Goal: Task Accomplishment & Management: Use online tool/utility

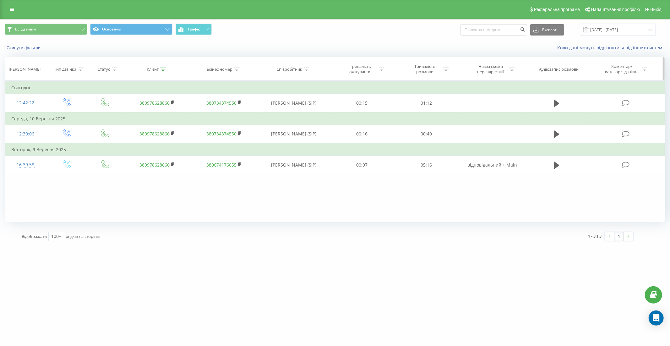
click at [164, 70] on icon at bounding box center [163, 69] width 6 height 3
click at [145, 126] on button "Скасувати" at bounding box center [142, 127] width 27 height 8
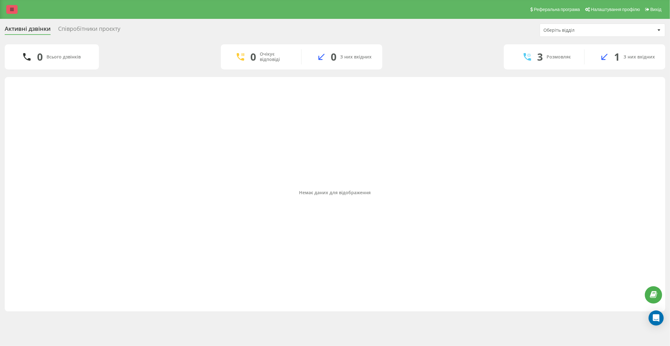
click at [12, 8] on icon at bounding box center [12, 9] width 4 height 4
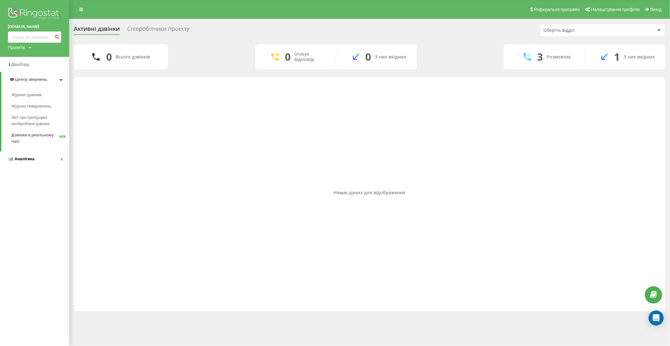
click at [42, 158] on link "Аналiтика" at bounding box center [34, 158] width 69 height 15
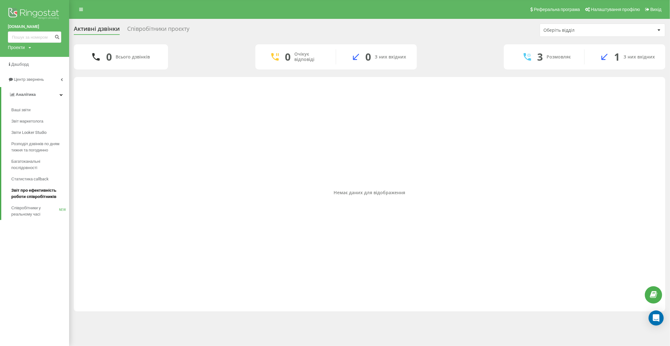
click at [38, 193] on span "Звіт про ефективність роботи співробітників" at bounding box center [38, 193] width 55 height 13
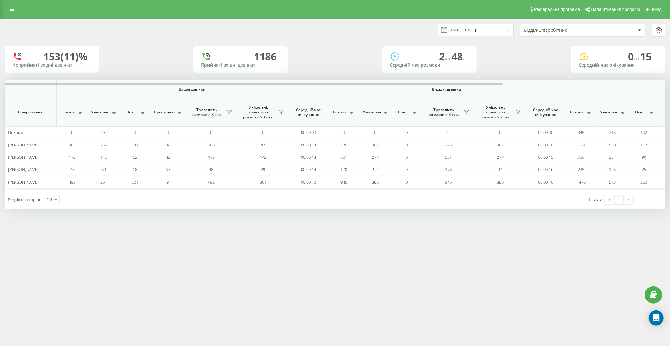
click at [479, 30] on input "23.08.2025 - 23.09.2025" at bounding box center [476, 30] width 76 height 12
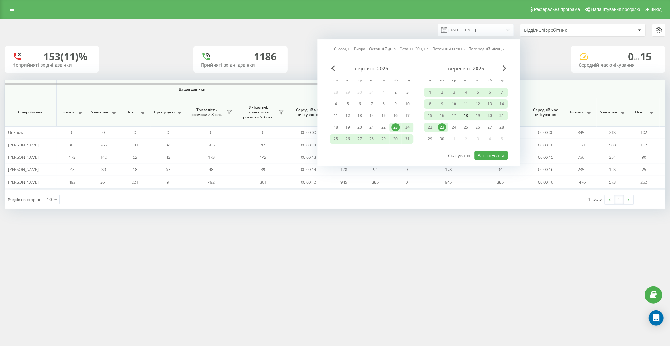
click at [466, 113] on div "18" at bounding box center [466, 116] width 8 height 8
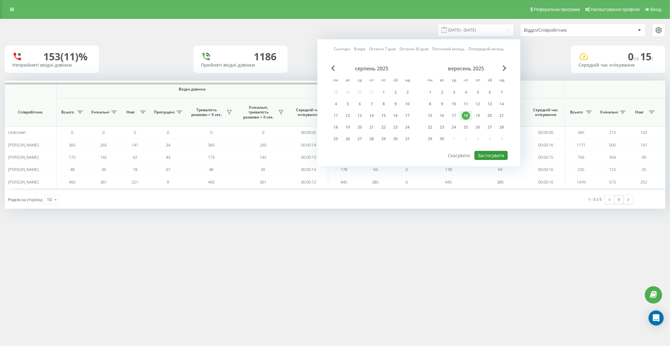
click at [488, 153] on button "Застосувати" at bounding box center [490, 155] width 33 height 9
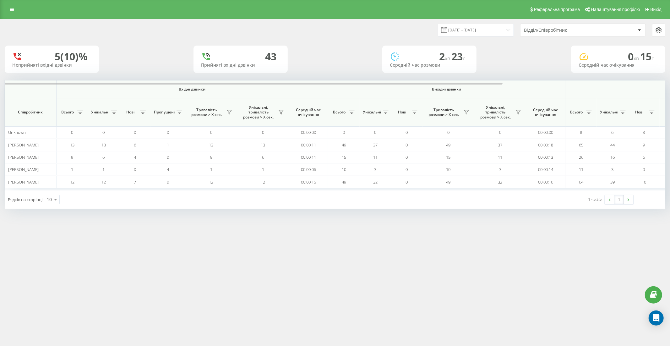
scroll to position [0, 215]
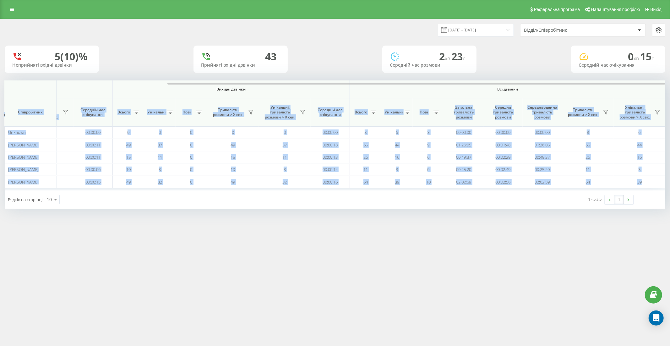
drag, startPoint x: 472, startPoint y: 82, endPoint x: 558, endPoint y: 92, distance: 86.6
click at [558, 92] on div "Вхідні дзвінки Вихідні дзвінки Всі дзвінки Співробітник Всього Унікальні Нові П…" at bounding box center [335, 135] width 661 height 110
click at [552, 90] on span "Всі дзвінки" at bounding box center [507, 89] width 278 height 5
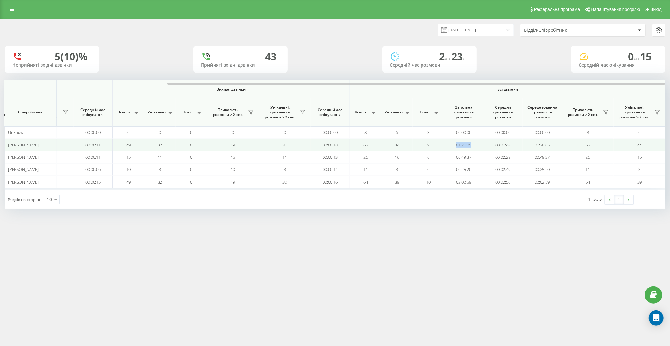
drag, startPoint x: 457, startPoint y: 145, endPoint x: 476, endPoint y: 146, distance: 18.9
click at [476, 146] on td "01:26:05" at bounding box center [463, 145] width 39 height 12
copy td "01:26:05"
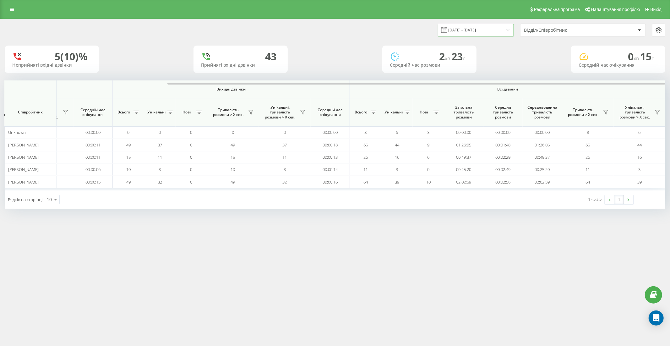
click at [470, 29] on input "18.09.2025 - 18.09.2025" at bounding box center [476, 30] width 76 height 12
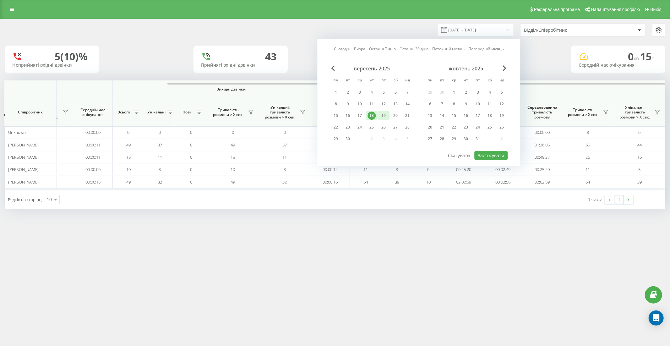
click at [385, 114] on div "19" at bounding box center [383, 116] width 8 height 8
click at [486, 154] on button "Застосувати" at bounding box center [490, 155] width 33 height 9
type input "19.09.2025 - 19.09.2025"
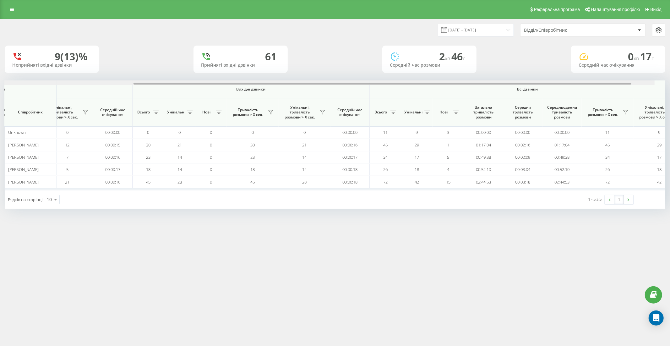
scroll to position [0, 198]
drag, startPoint x: 418, startPoint y: 84, endPoint x: 567, endPoint y: 85, distance: 149.2
click at [567, 85] on div at bounding box center [335, 82] width 661 height 5
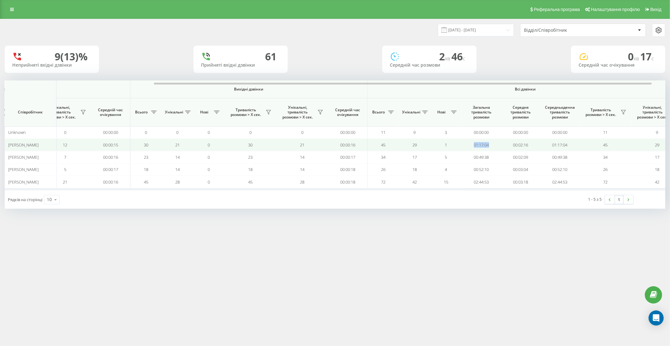
drag, startPoint x: 472, startPoint y: 145, endPoint x: 494, endPoint y: 145, distance: 22.3
click at [494, 145] on td "01:17:04" at bounding box center [481, 145] width 39 height 12
copy td "01:17:04"
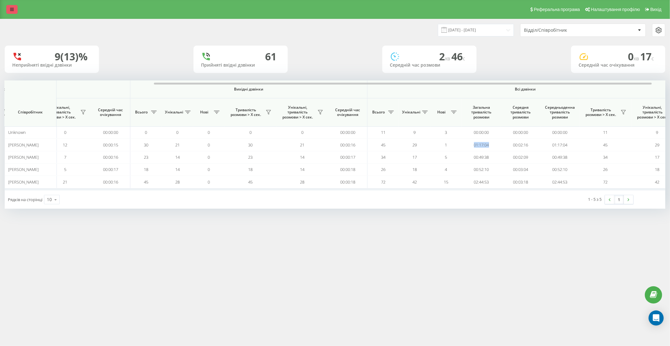
click at [14, 9] on link at bounding box center [11, 9] width 11 height 9
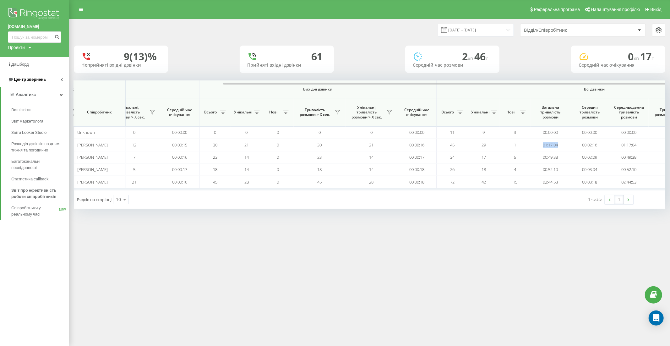
click at [28, 79] on span "Центр звернень" at bounding box center [30, 79] width 32 height 5
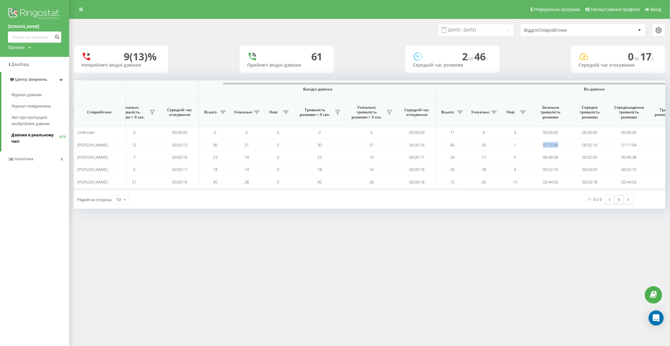
click at [34, 134] on span "Дзвінки в реальному часі" at bounding box center [35, 138] width 48 height 13
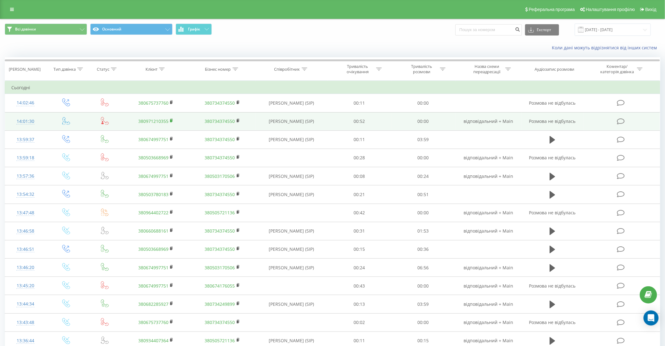
click at [171, 119] on rect at bounding box center [171, 120] width 2 height 3
click at [41, 121] on td "14:01:30" at bounding box center [25, 121] width 41 height 18
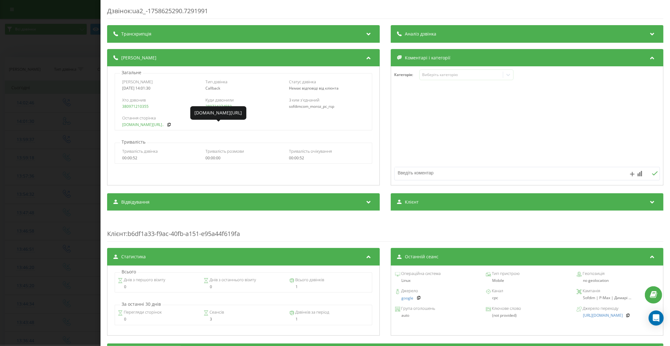
click at [142, 125] on link "sofdim.com/160-220-l-dov..." at bounding box center [143, 125] width 42 height 4
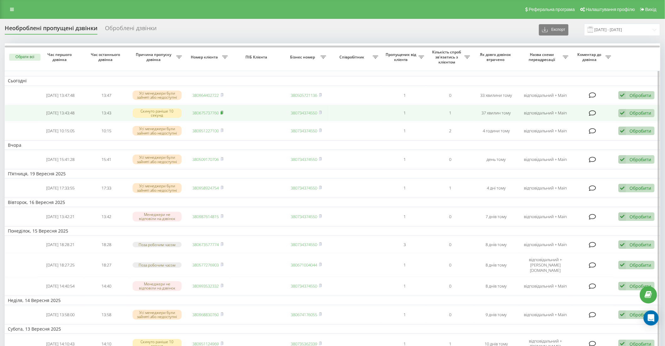
click at [222, 111] on icon at bounding box center [222, 112] width 2 height 3
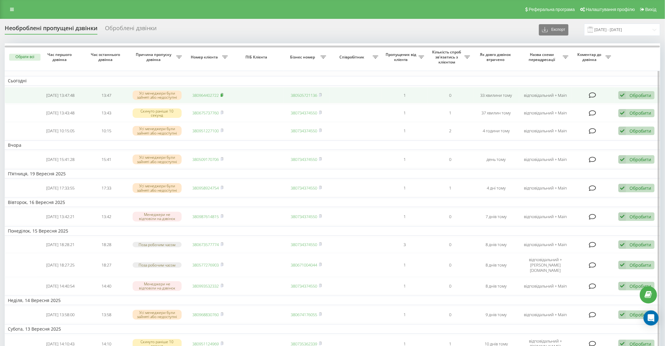
click at [222, 95] on rect at bounding box center [222, 95] width 2 height 3
click at [638, 95] on div "Обробити" at bounding box center [640, 95] width 22 height 6
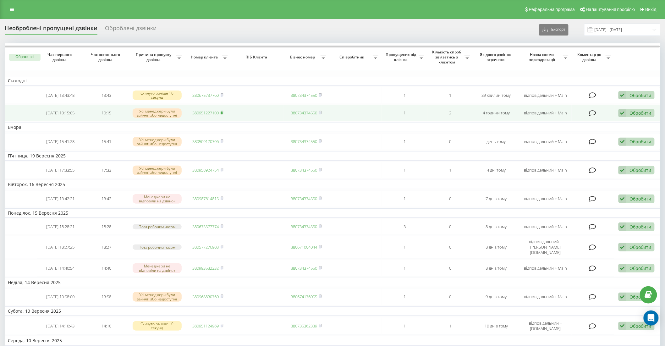
click at [223, 112] on icon at bounding box center [222, 113] width 3 height 4
click at [643, 111] on div "Обробити" at bounding box center [640, 113] width 22 height 6
click at [570, 153] on div "Інший варіант" at bounding box center [595, 156] width 117 height 11
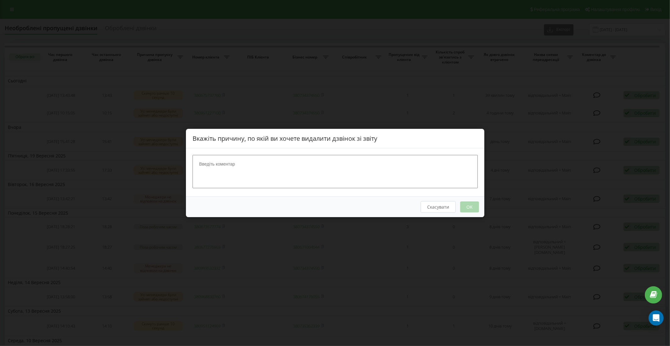
click at [397, 171] on textarea at bounding box center [335, 171] width 285 height 33
type textarea "+"
click at [465, 206] on button "OK" at bounding box center [469, 206] width 19 height 11
